Goal: Information Seeking & Learning: Learn about a topic

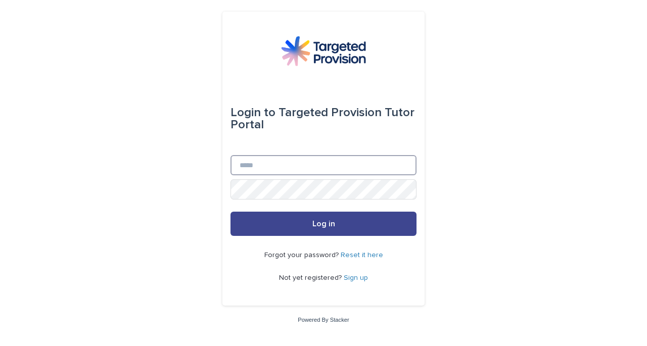
type input "**********"
click at [326, 224] on span "Log in" at bounding box center [323, 224] width 23 height 8
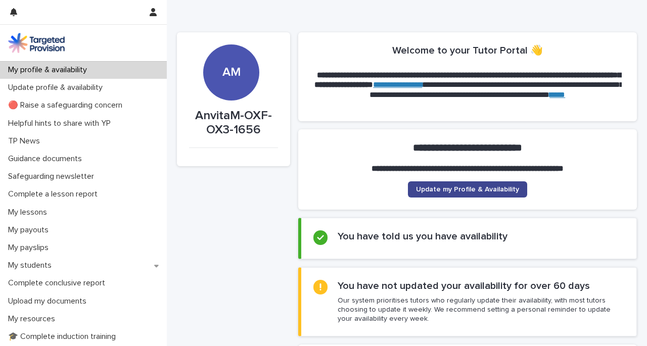
click at [437, 192] on span "Update my Profile & Availability" at bounding box center [467, 189] width 103 height 7
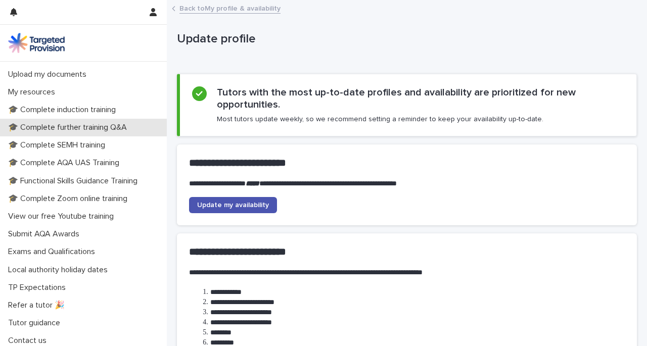
scroll to position [230, 0]
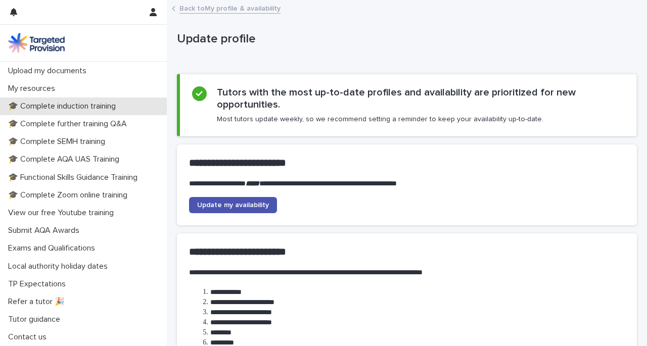
click at [99, 108] on p "🎓 Complete induction training" at bounding box center [64, 107] width 120 height 10
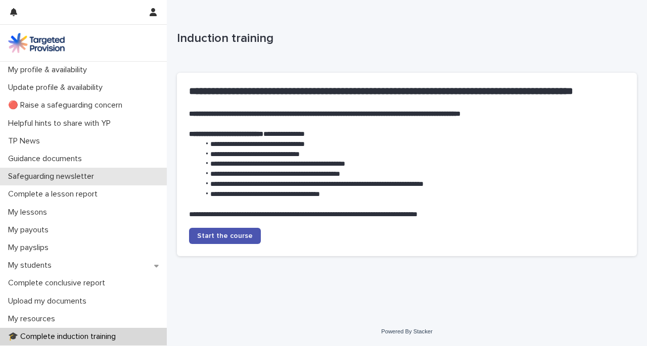
click at [69, 179] on p "Safeguarding newsletter" at bounding box center [53, 177] width 98 height 10
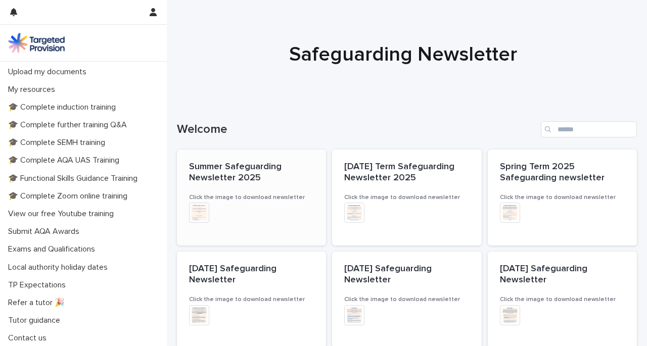
scroll to position [230, 0]
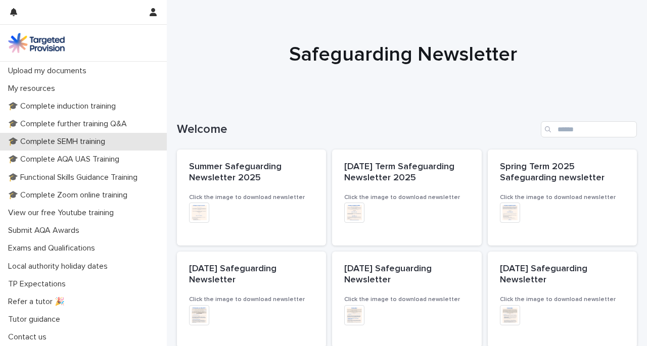
click at [59, 142] on p "🎓 Complete SEMH training" at bounding box center [58, 142] width 109 height 10
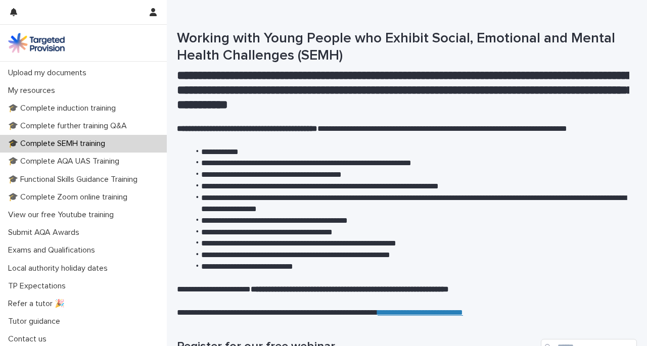
scroll to position [230, 0]
